Goal: Navigation & Orientation: Find specific page/section

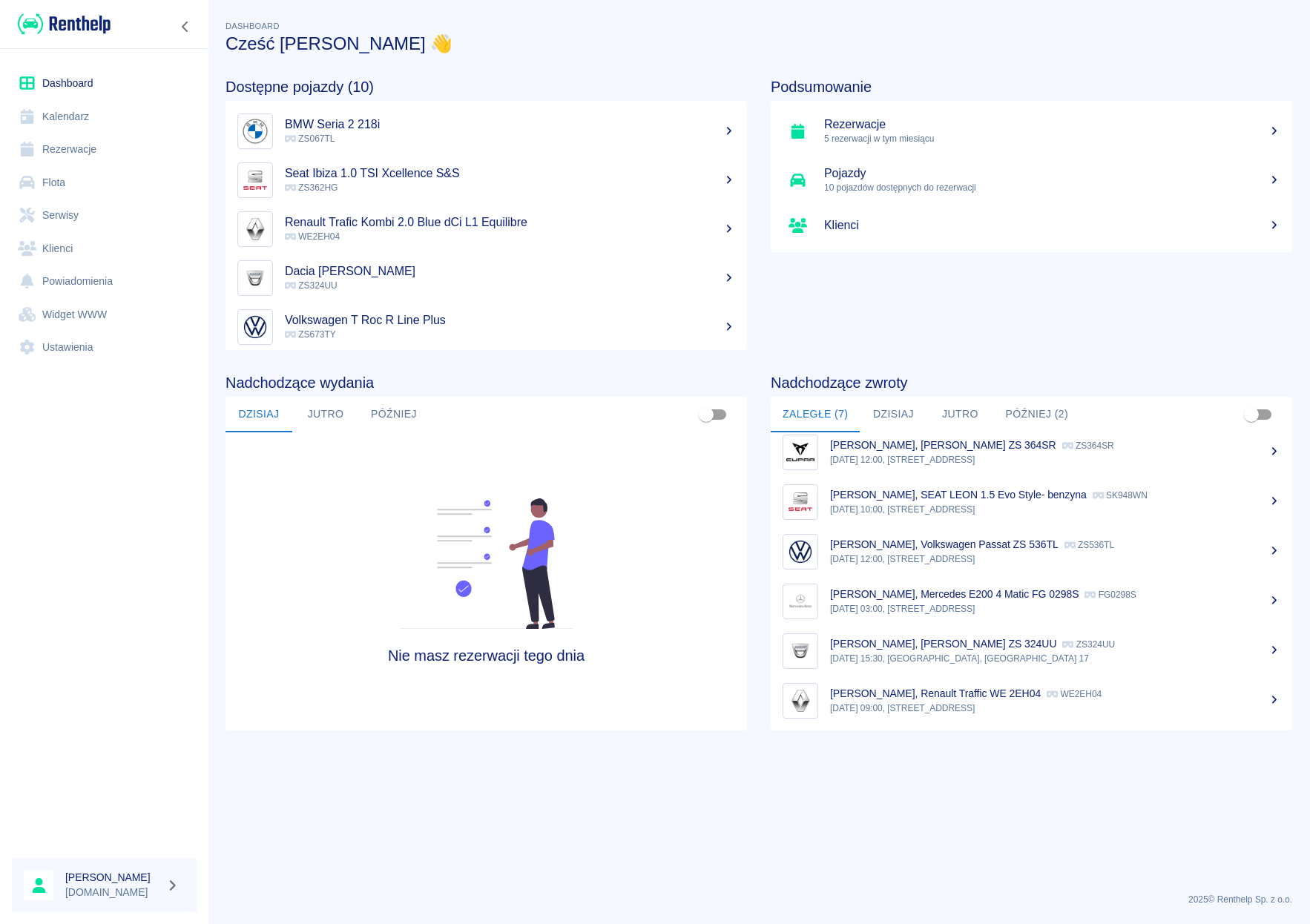
scroll to position [62, 0]
click at [1027, 412] on button "Później (2)" at bounding box center [1037, 414] width 87 height 35
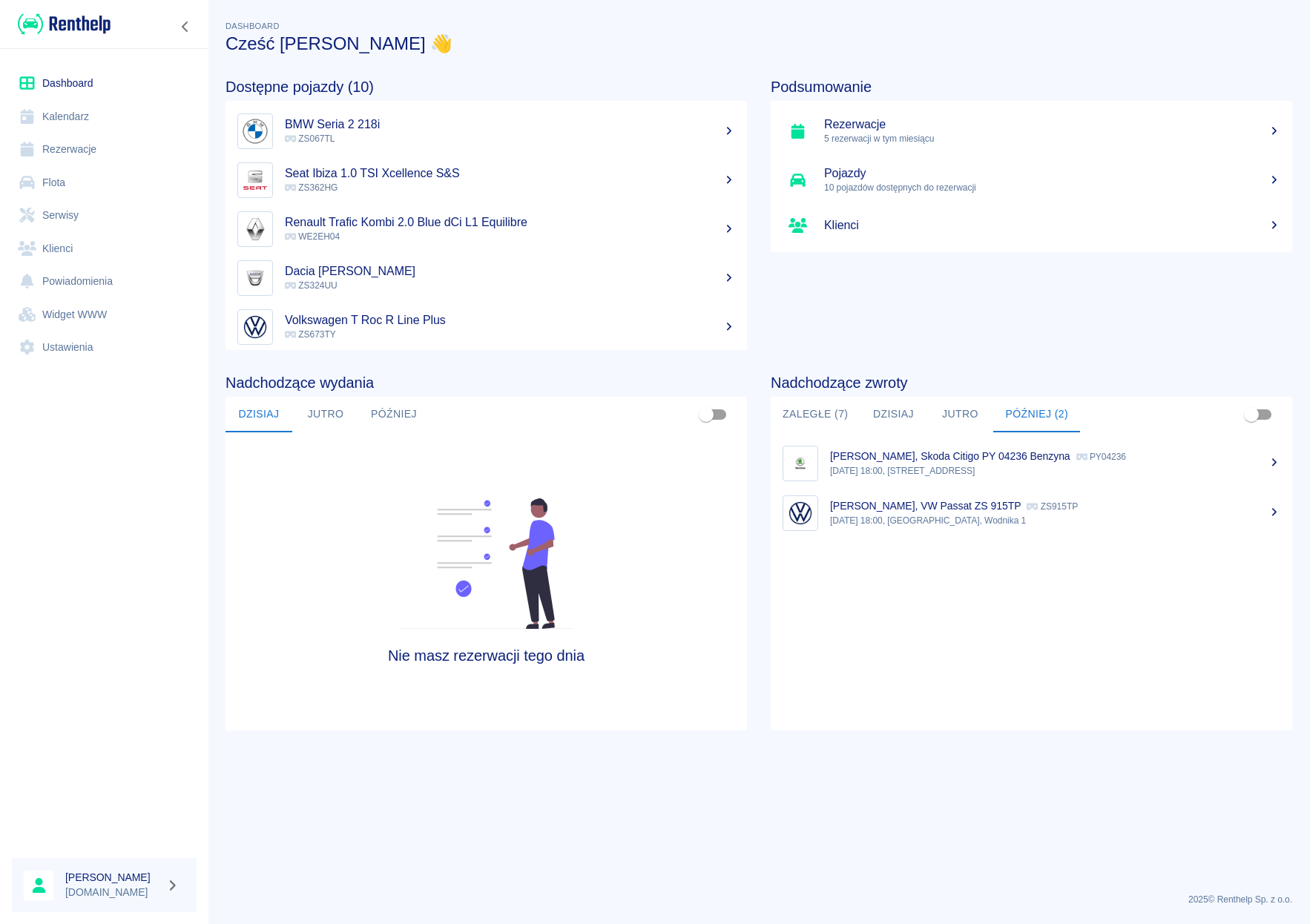
click at [957, 518] on p "[DATE] 18:00, [GEOGRAPHIC_DATA], Wodnika 1" at bounding box center [1055, 520] width 451 height 13
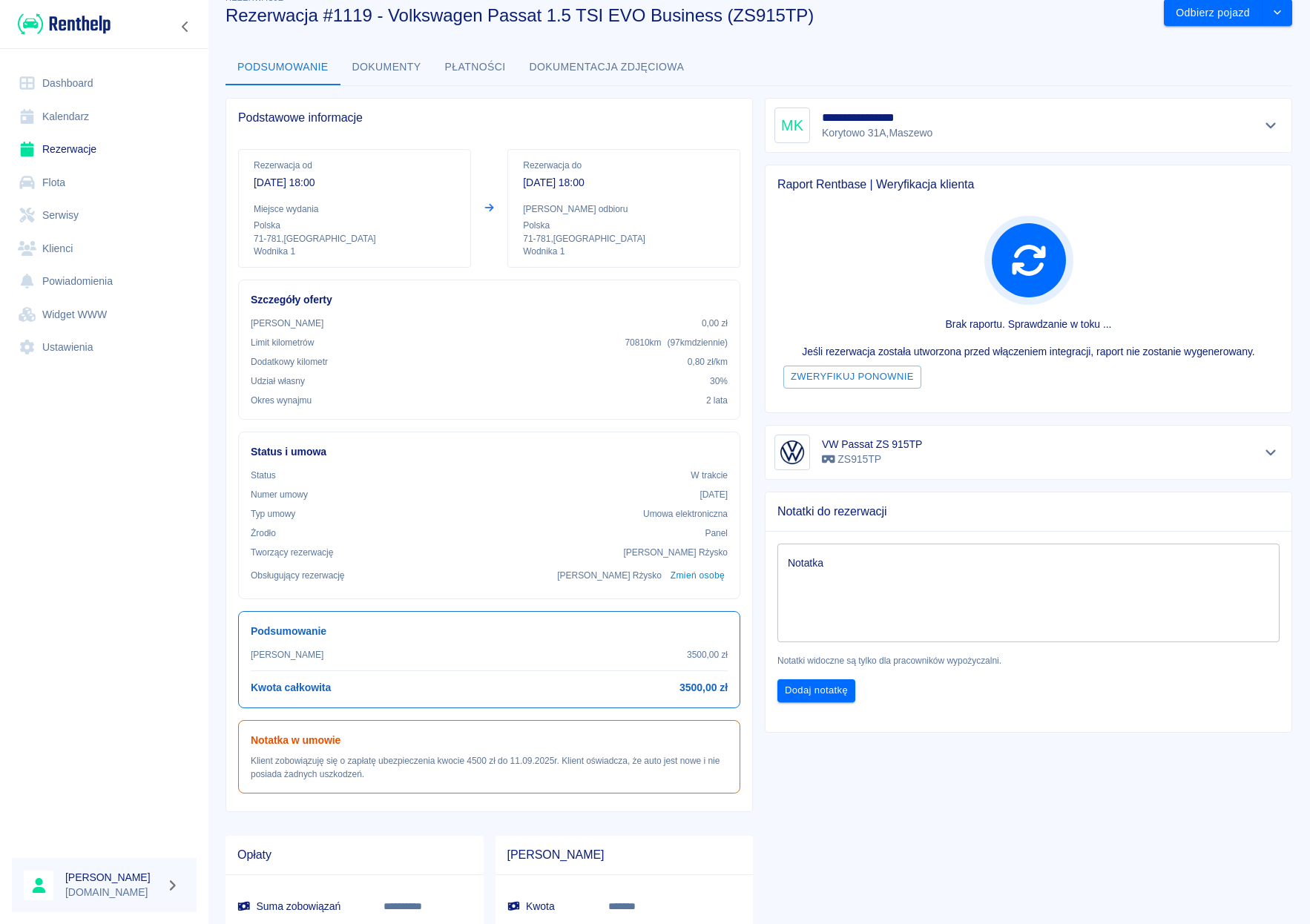
scroll to position [2, 0]
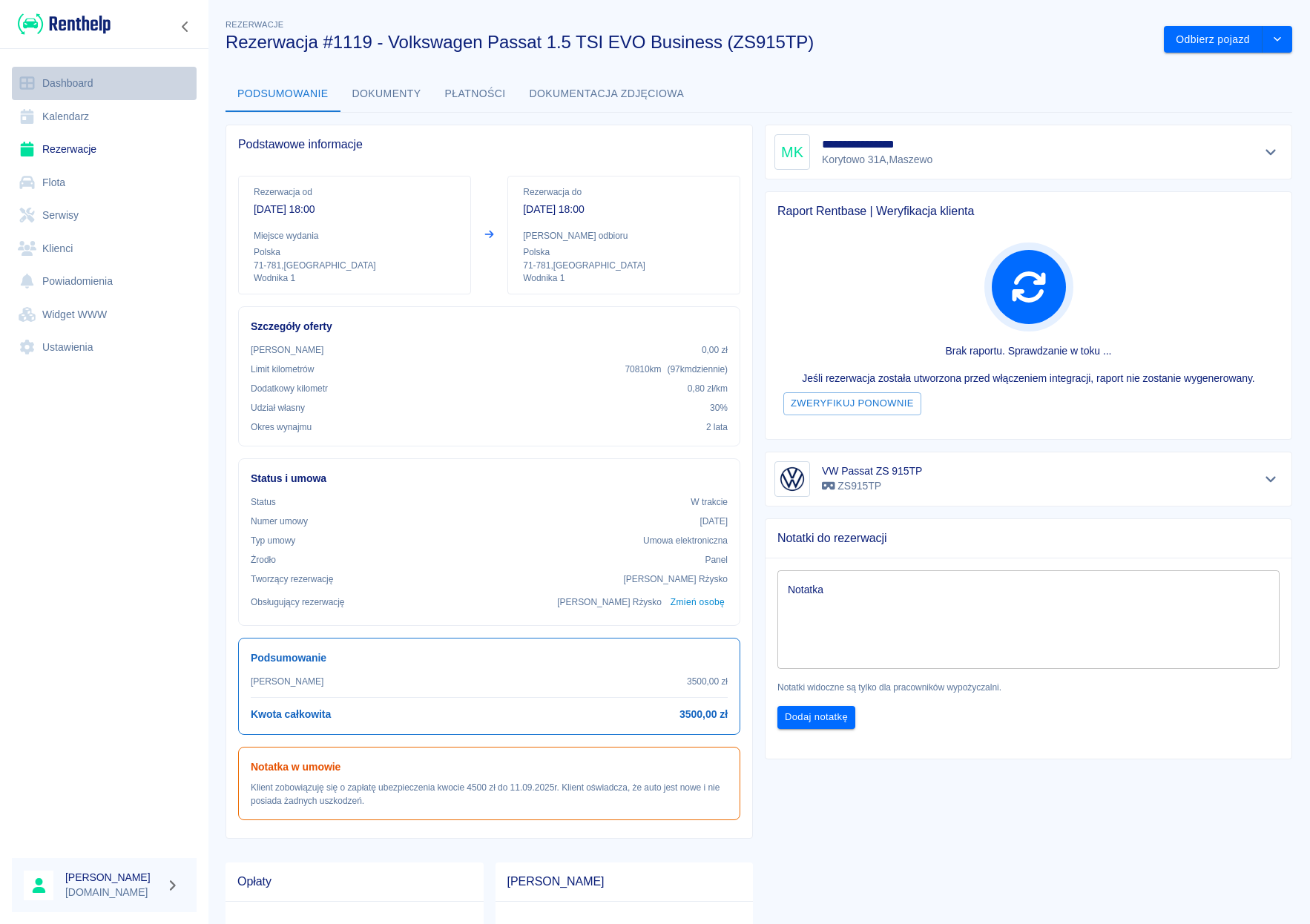
click at [69, 87] on link "Dashboard" at bounding box center [104, 83] width 185 height 33
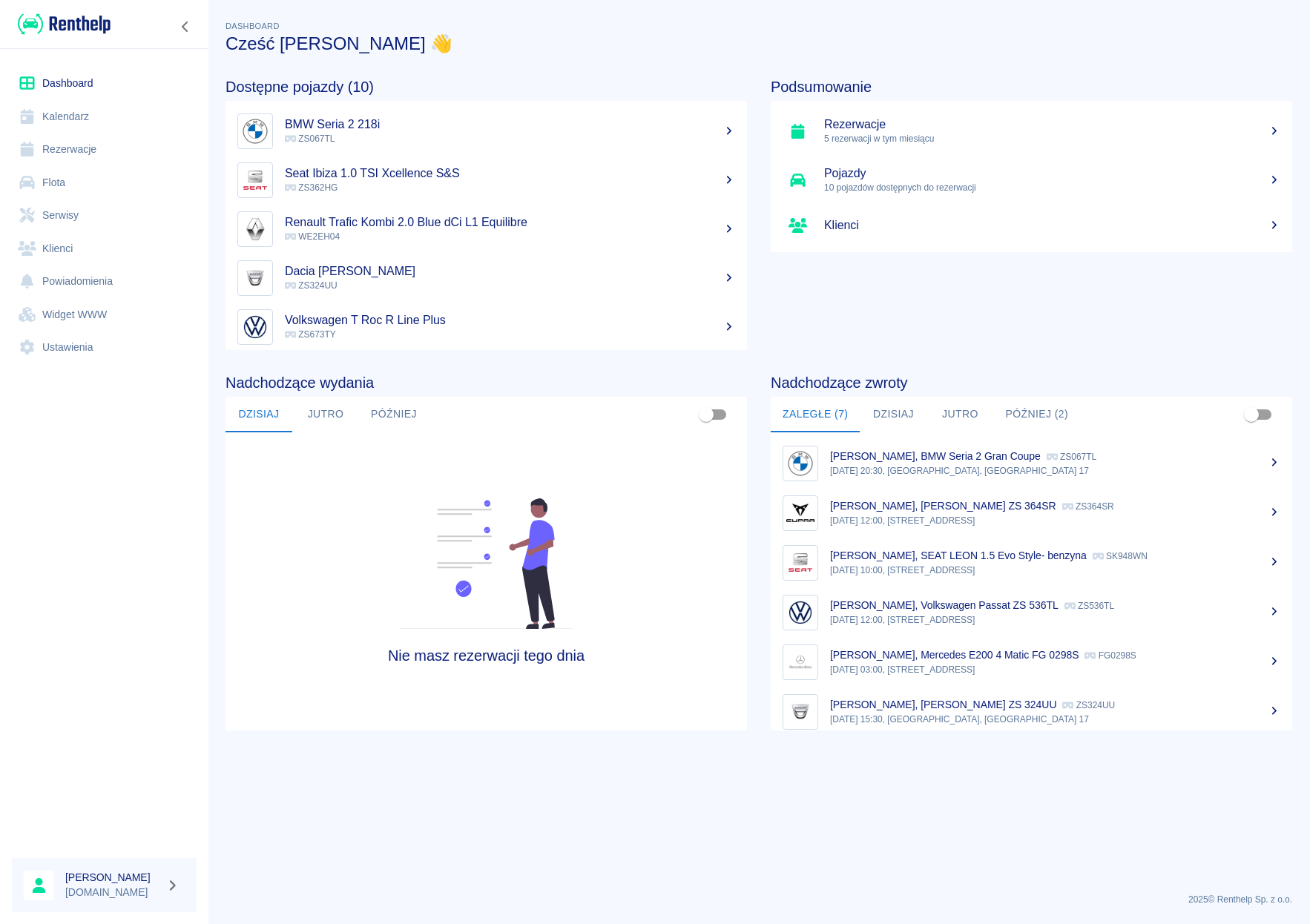
click at [1034, 417] on button "Później (2)" at bounding box center [1037, 414] width 87 height 35
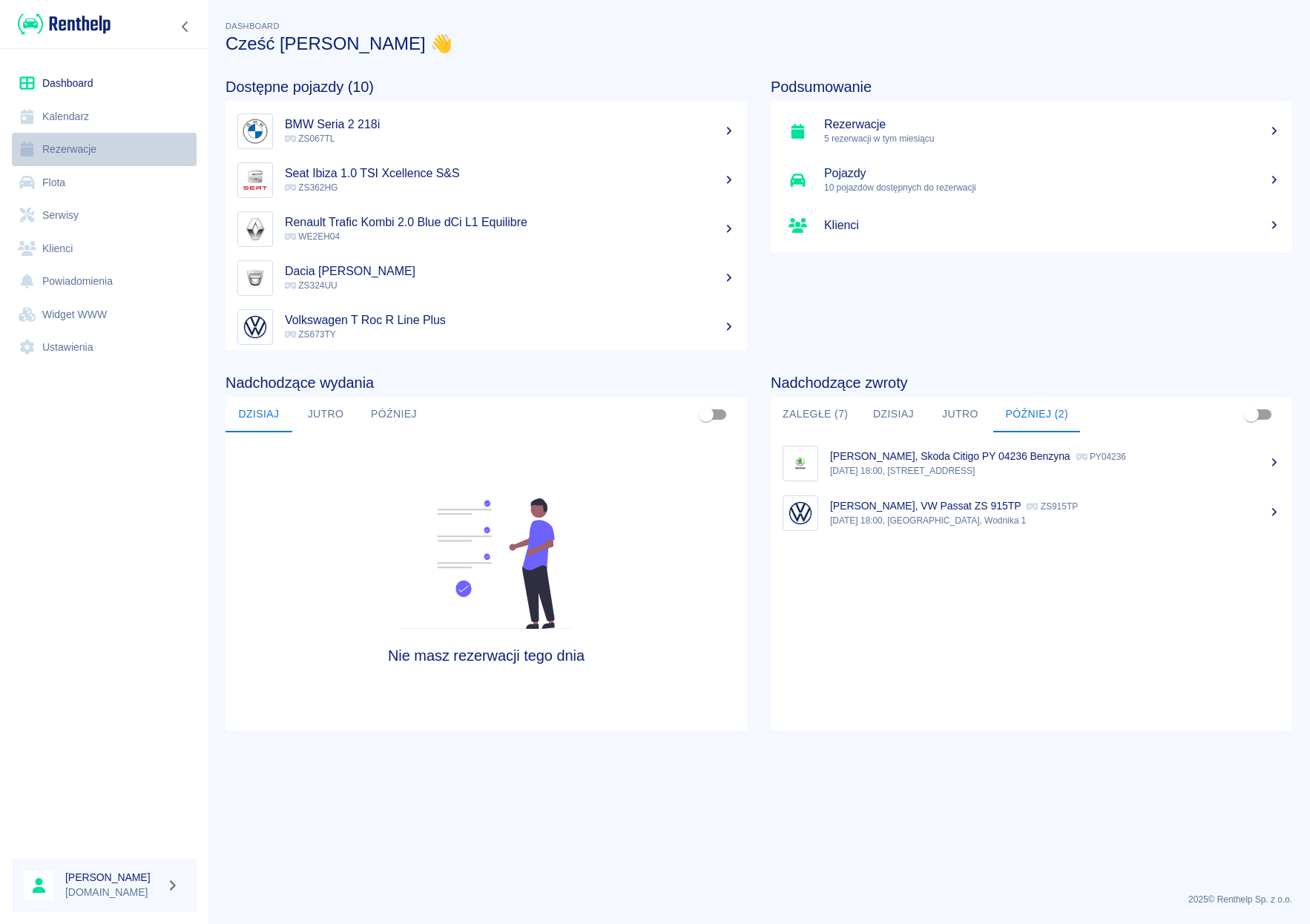
click at [84, 156] on link "Rezerwacje" at bounding box center [104, 149] width 185 height 33
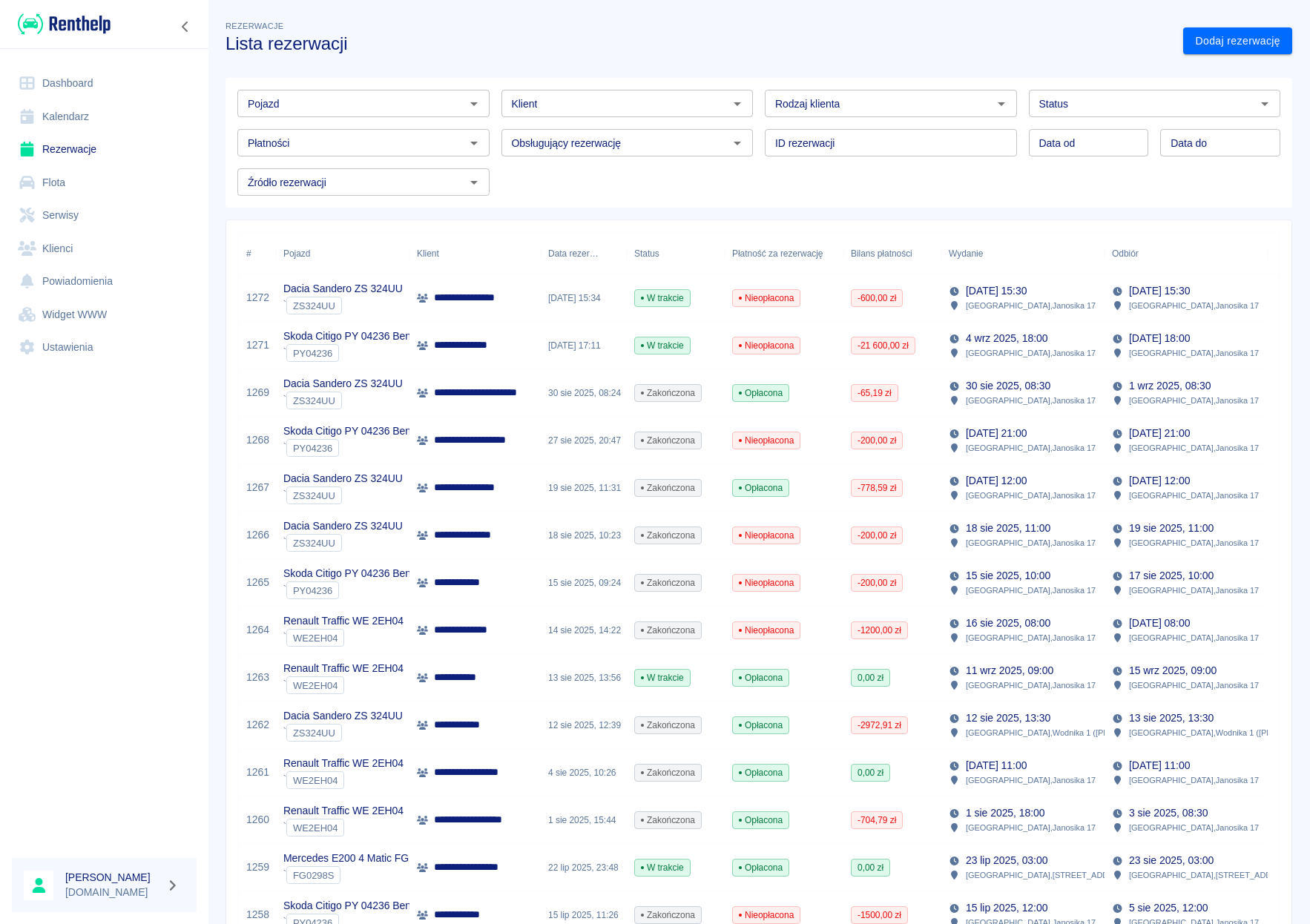
click at [465, 105] on icon "Otwórz" at bounding box center [474, 103] width 18 height 18
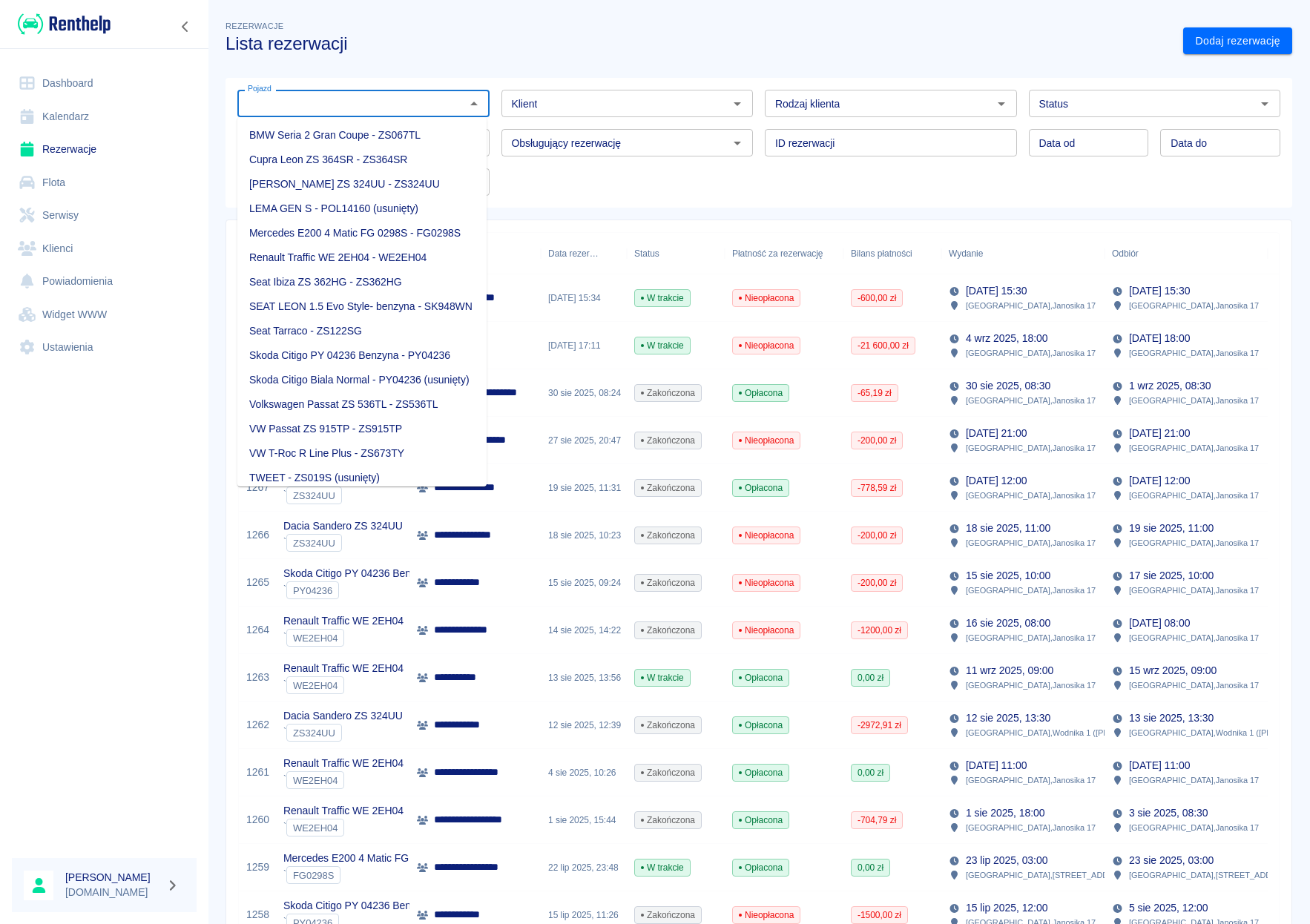
click at [391, 137] on li "BMW Seria 2 Gran Coupe - ZS067TL" at bounding box center [362, 136] width 250 height 25
type input "BMW Seria 2 Gran Coupe - ZS067TL"
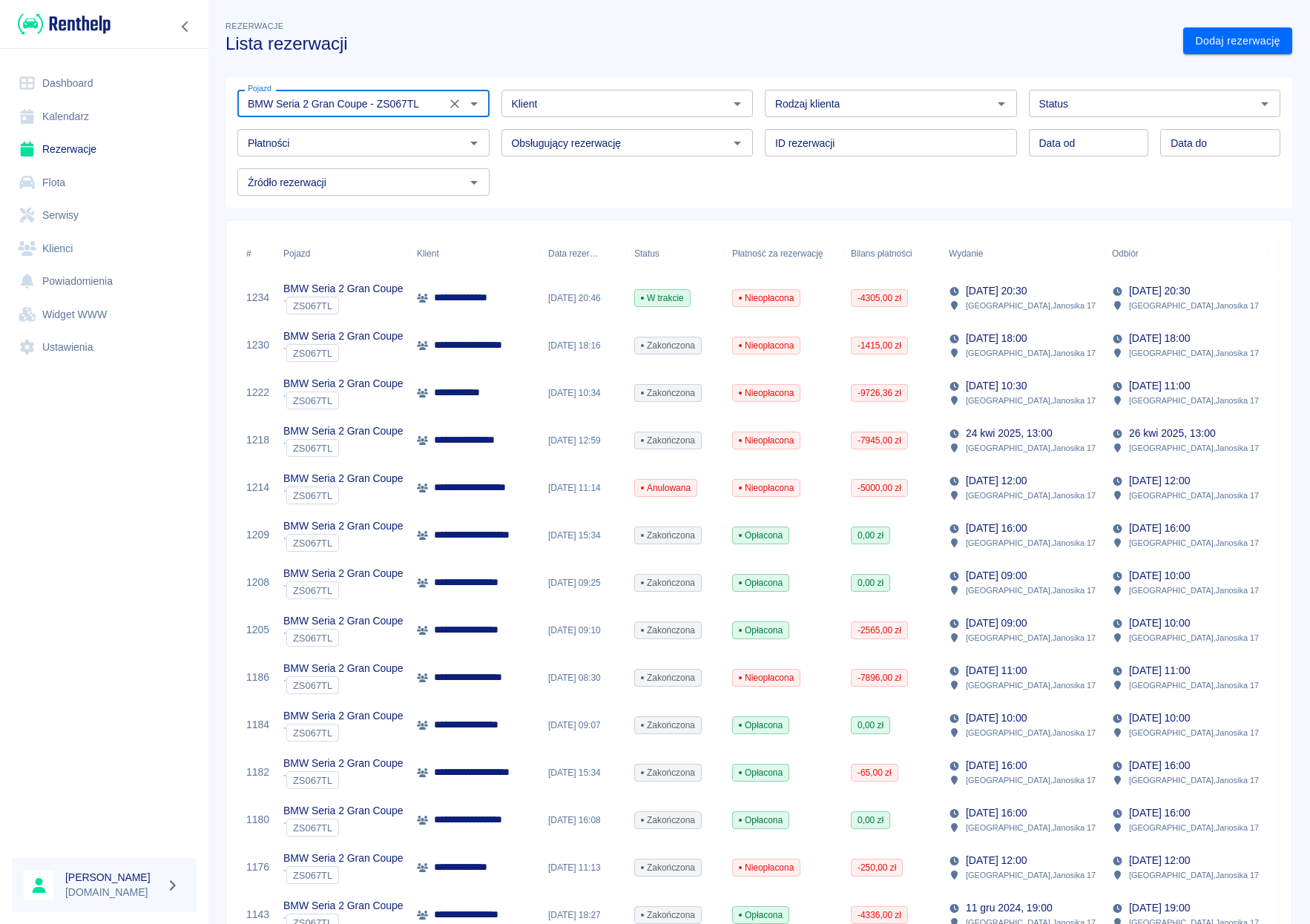
click at [74, 91] on link "Dashboard" at bounding box center [104, 83] width 185 height 33
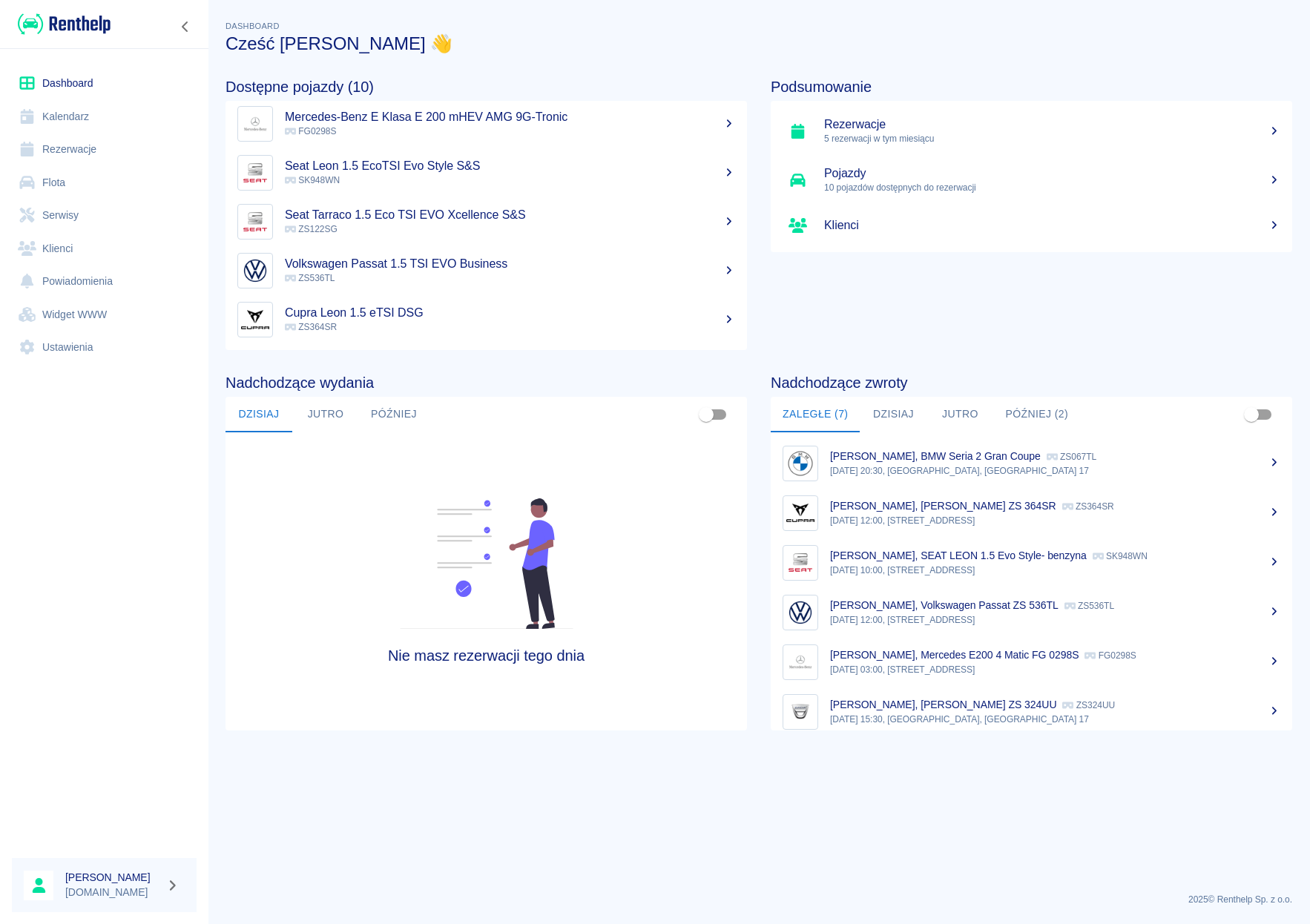
click at [865, 654] on p "[PERSON_NAME], Mercedes E200 4 Matic FG 0298S" at bounding box center [954, 654] width 249 height 12
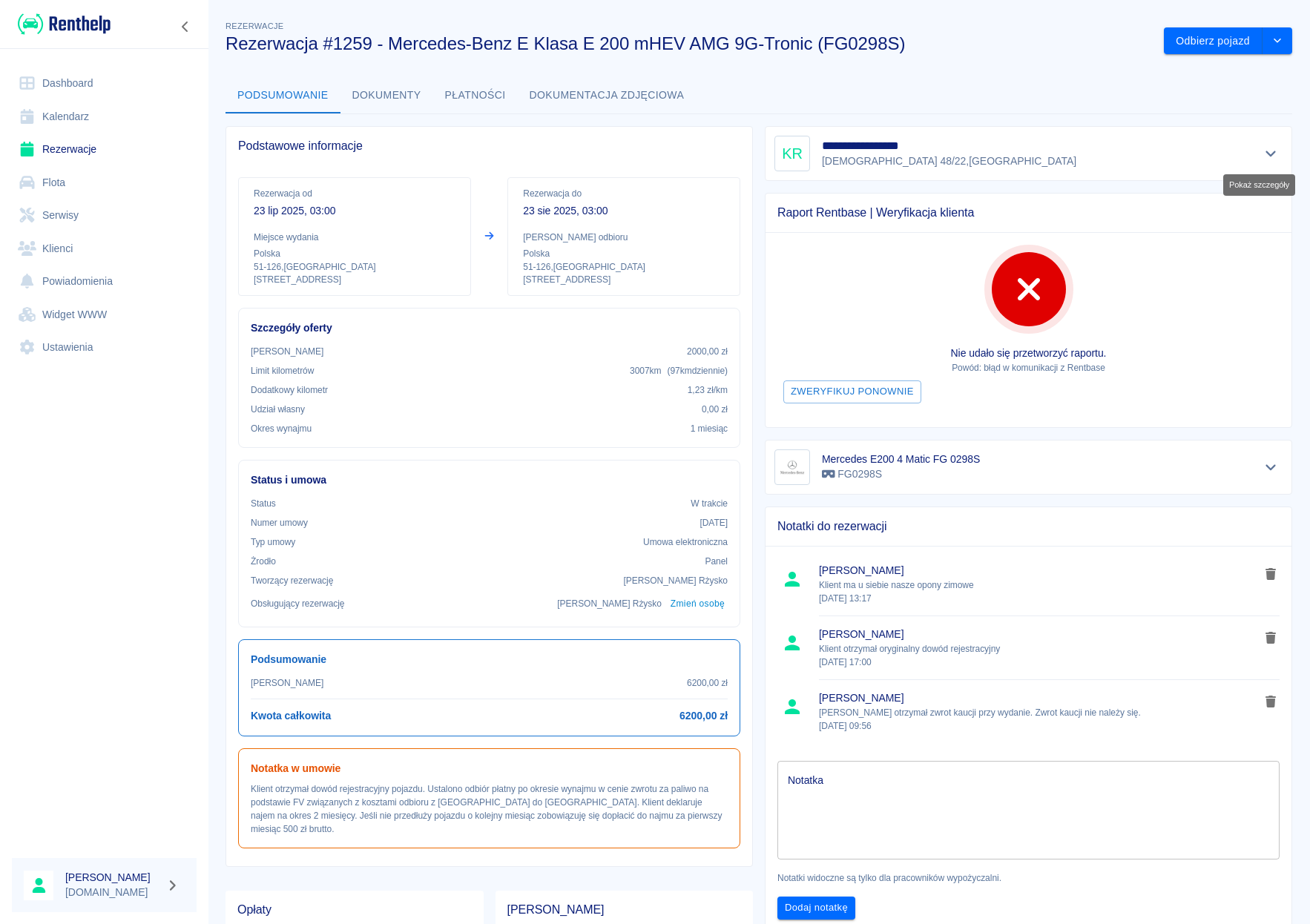
click at [1262, 152] on icon "Pokaż szczegóły" at bounding box center [1271, 153] width 17 height 13
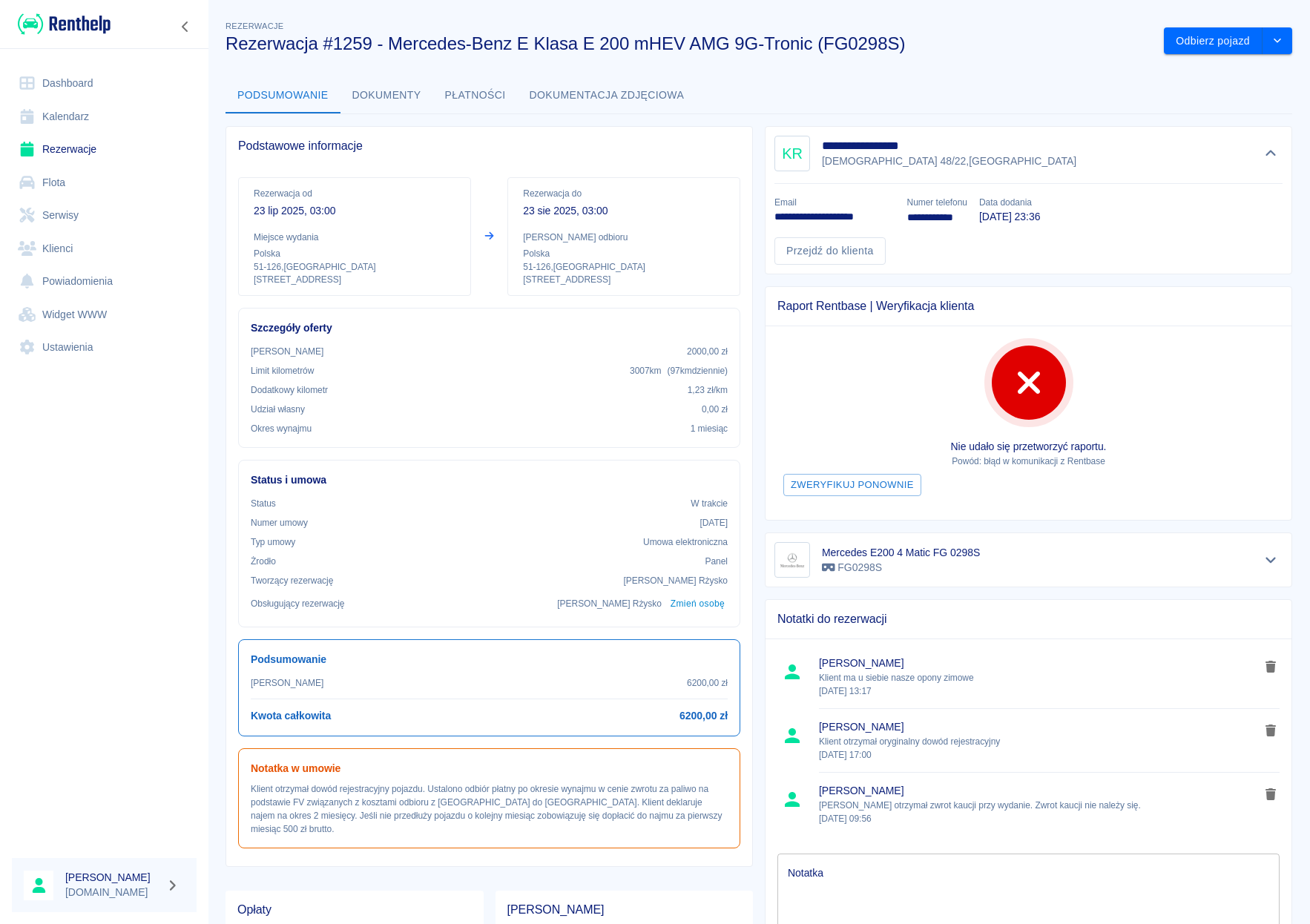
click at [90, 81] on link "Dashboard" at bounding box center [104, 83] width 185 height 33
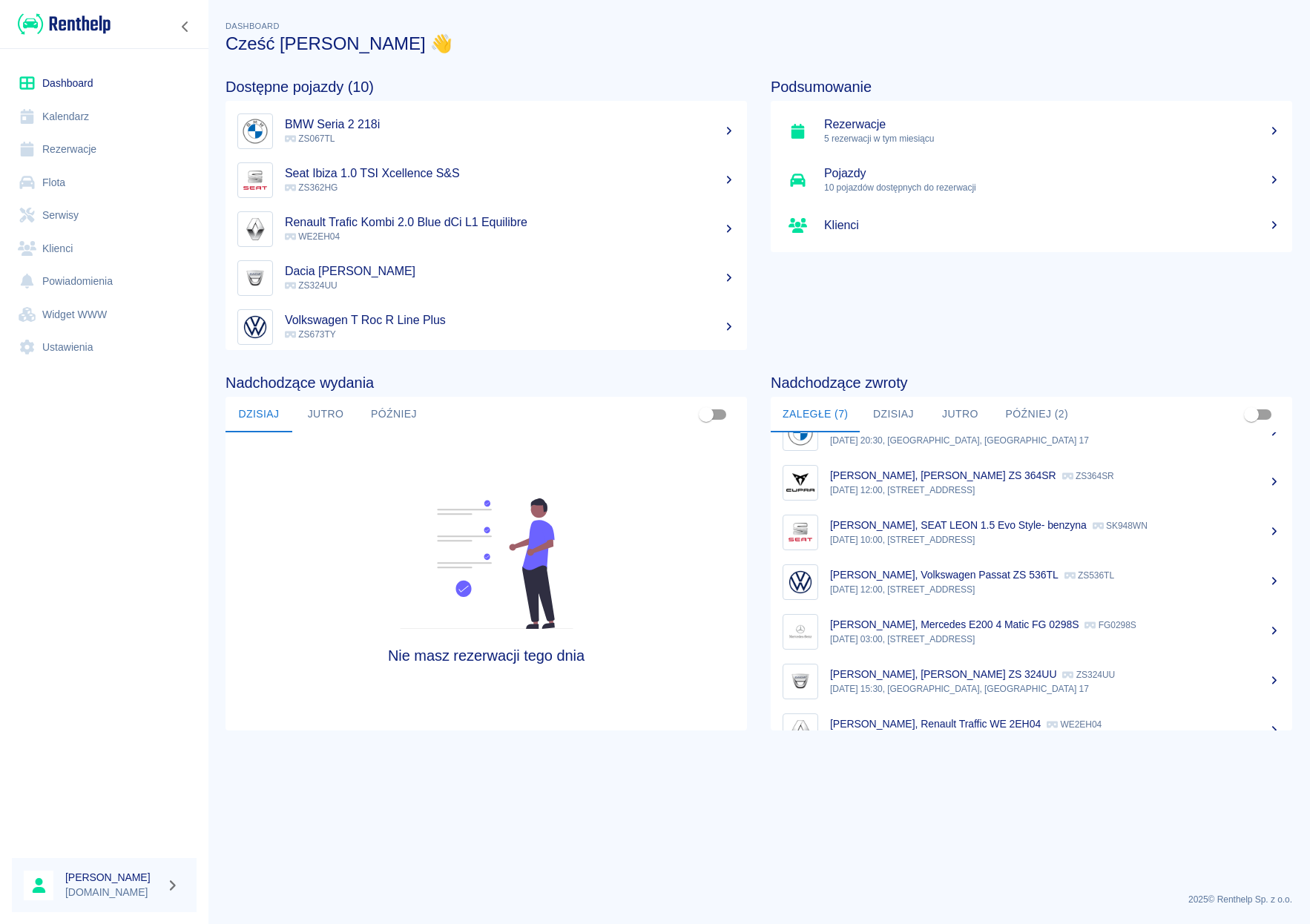
scroll to position [22, 0]
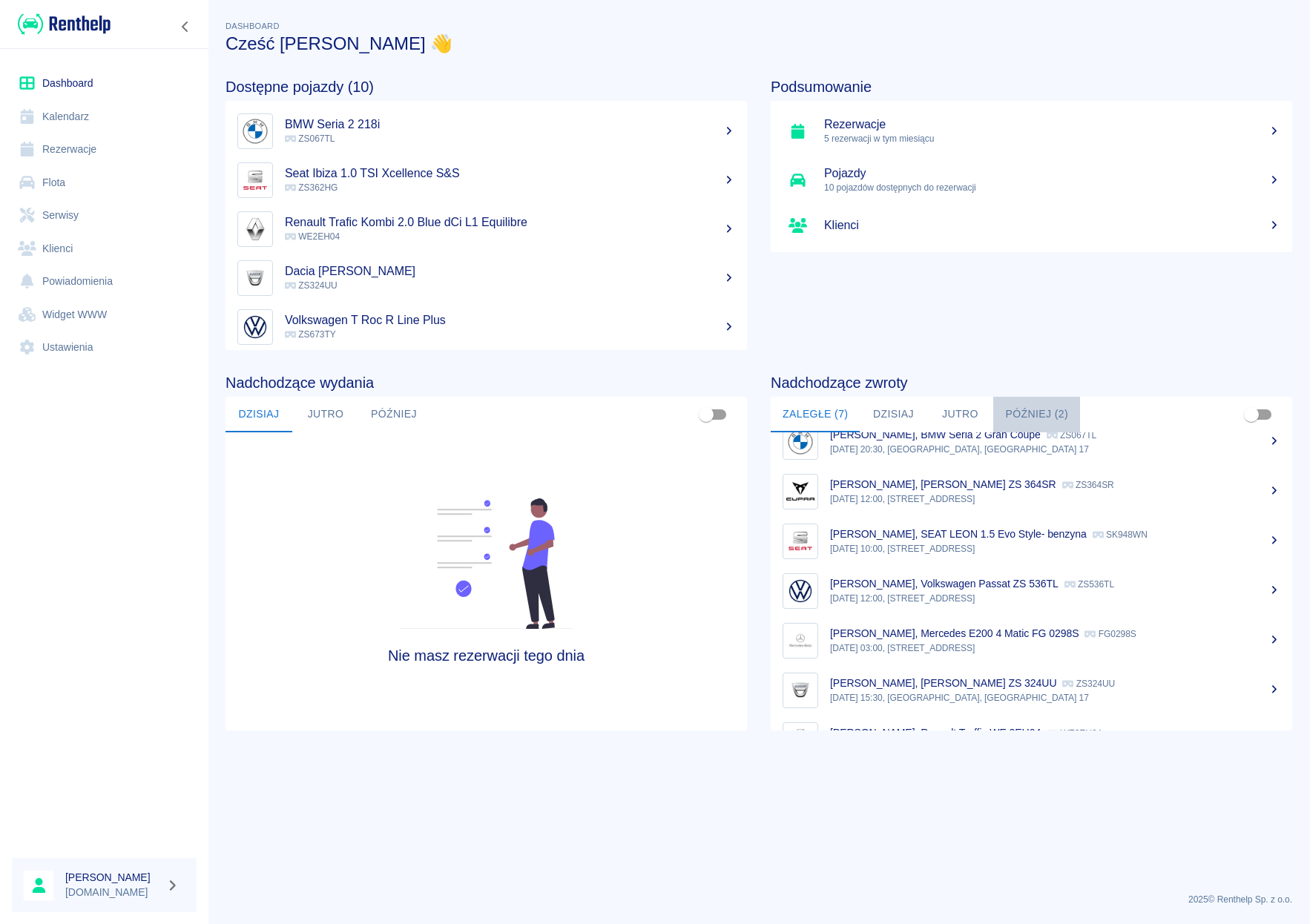
click at [1027, 417] on button "Później (2)" at bounding box center [1037, 414] width 87 height 35
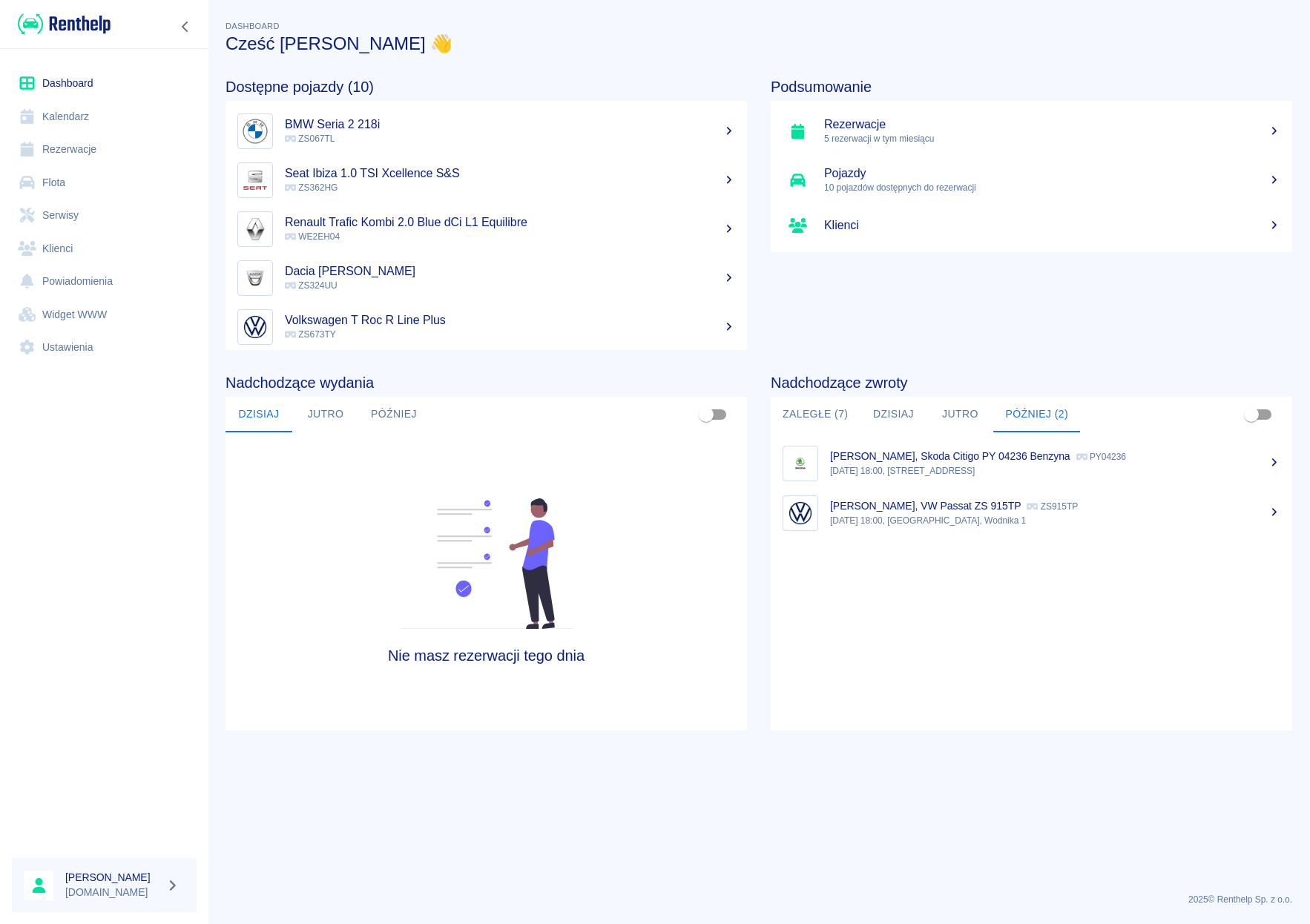
click at [39, 178] on link "Flota" at bounding box center [104, 182] width 185 height 33
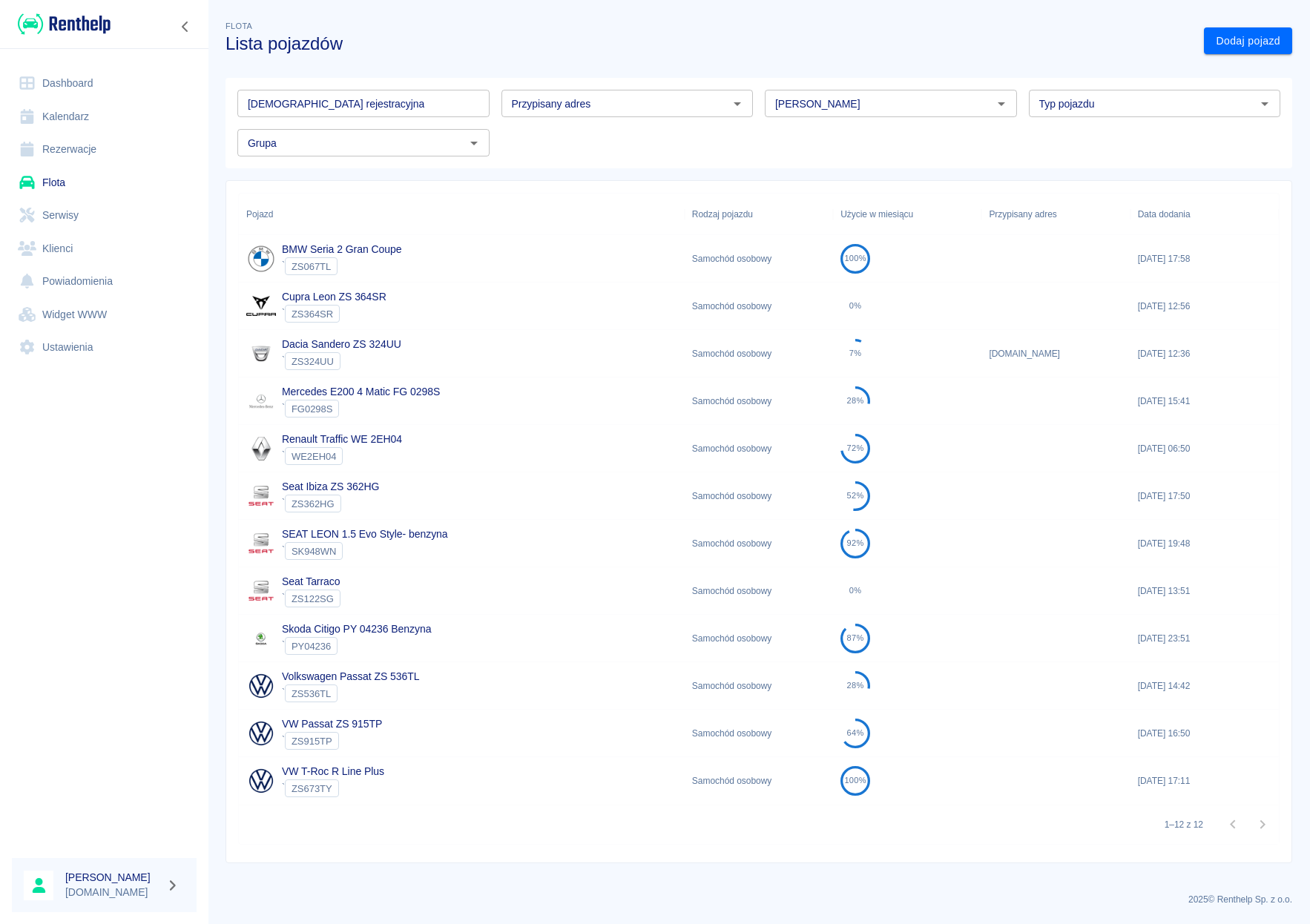
click at [52, 87] on link "Dashboard" at bounding box center [104, 83] width 185 height 33
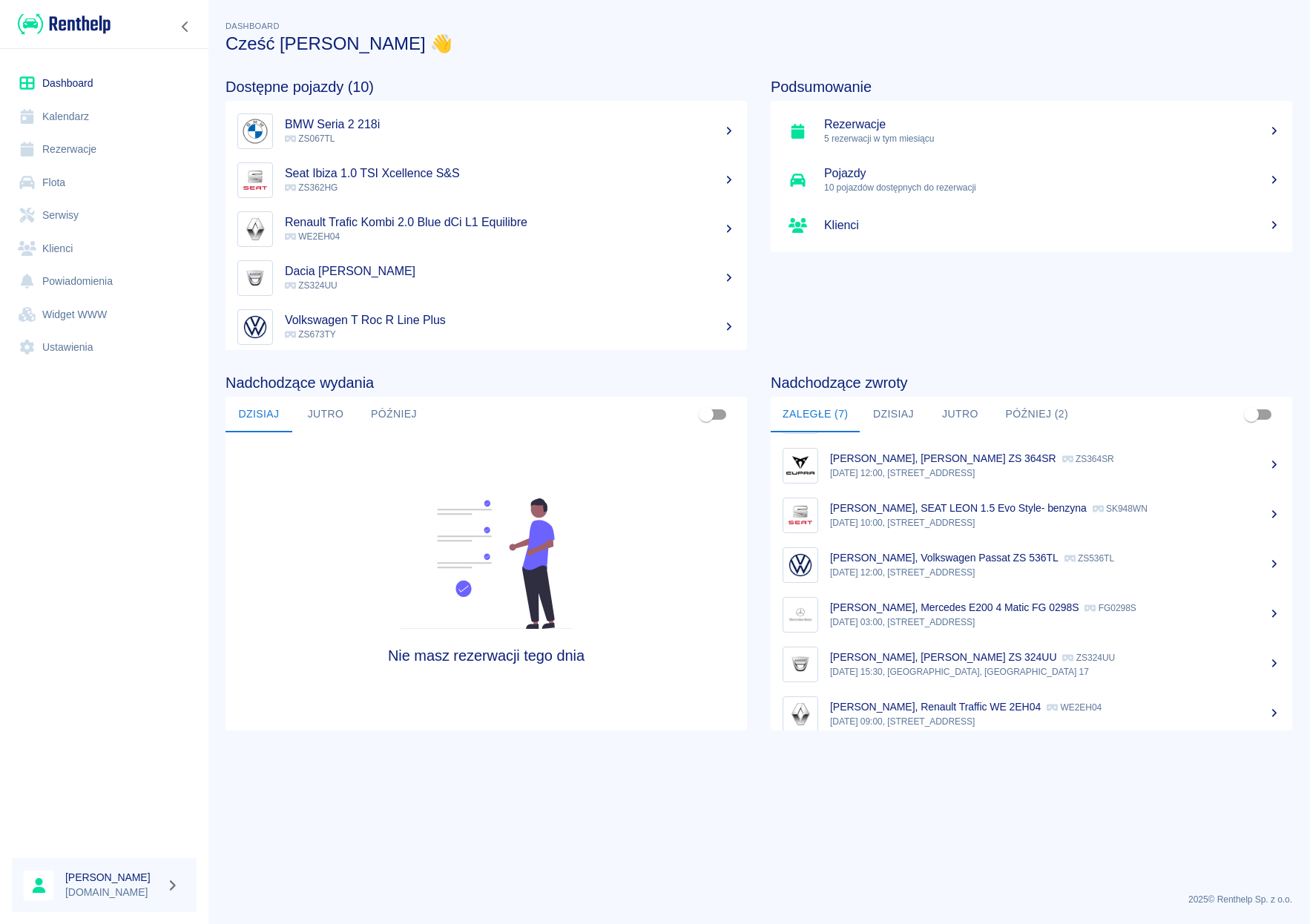
scroll to position [62, 0]
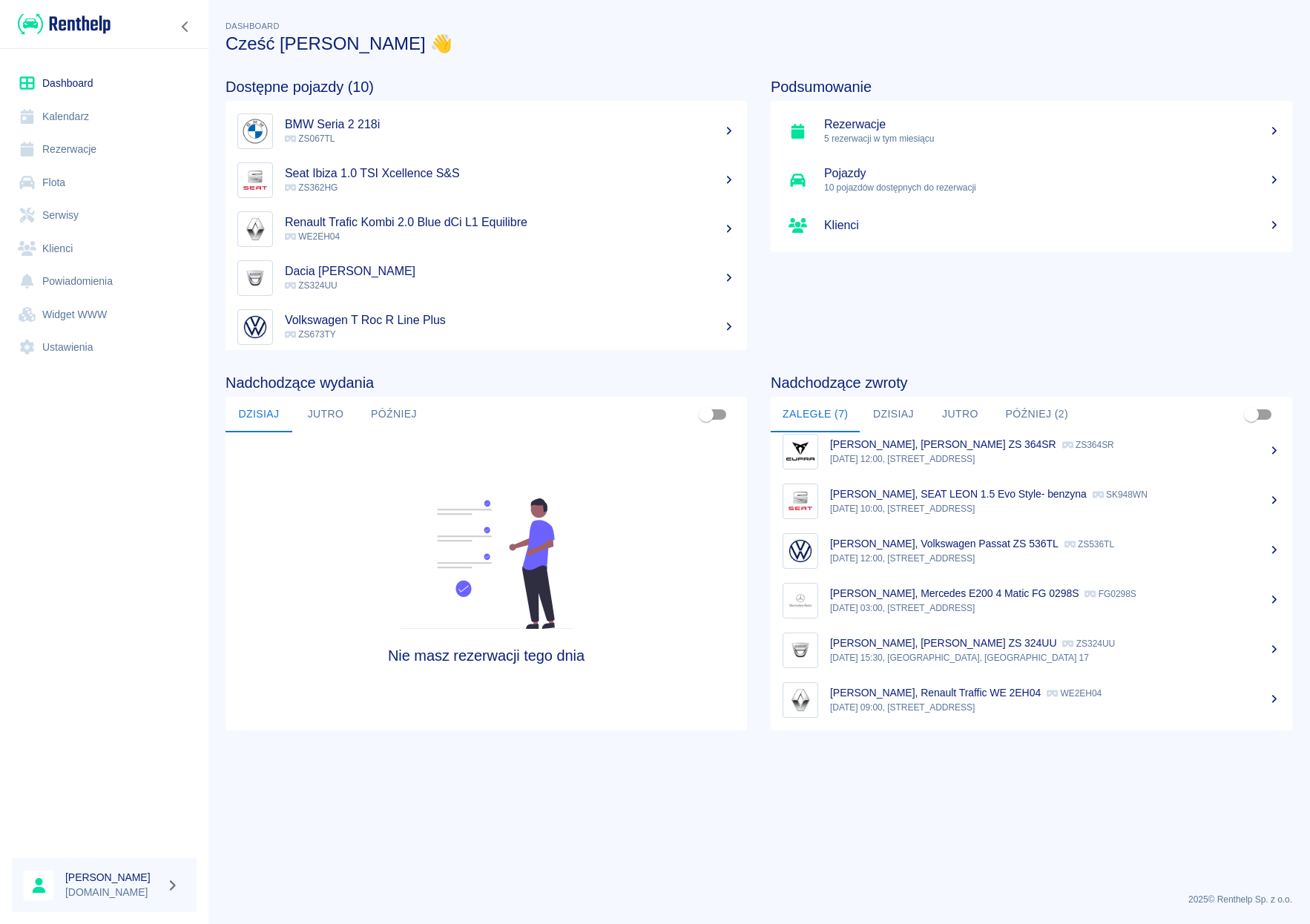
click at [1044, 411] on button "Później (2)" at bounding box center [1037, 414] width 87 height 35
